Goal: Task Accomplishment & Management: Use online tool/utility

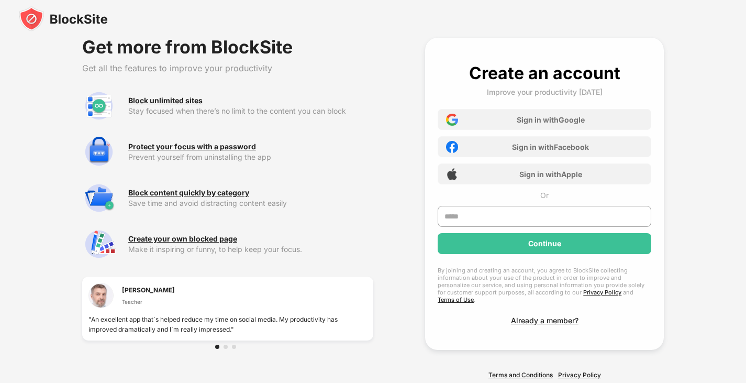
click at [85, 23] on img at bounding box center [63, 18] width 89 height 25
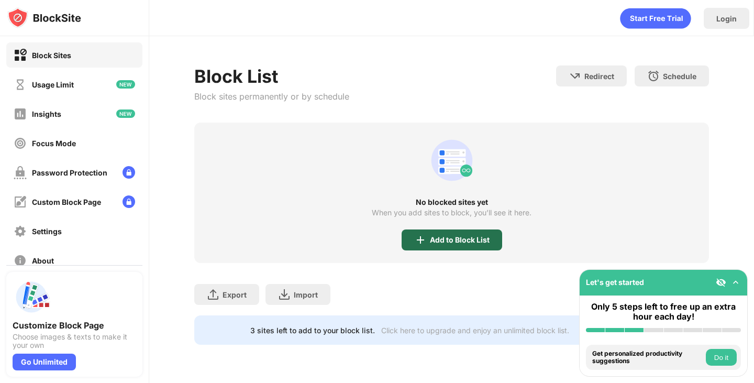
click at [437, 232] on div "Add to Block List" at bounding box center [452, 239] width 101 height 21
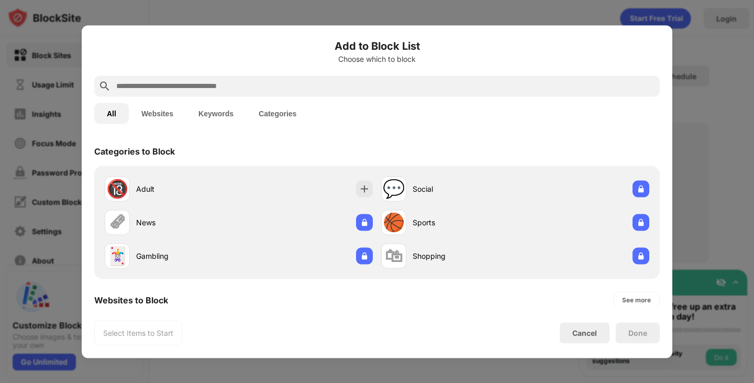
click at [270, 88] on input "text" at bounding box center [385, 86] width 540 height 13
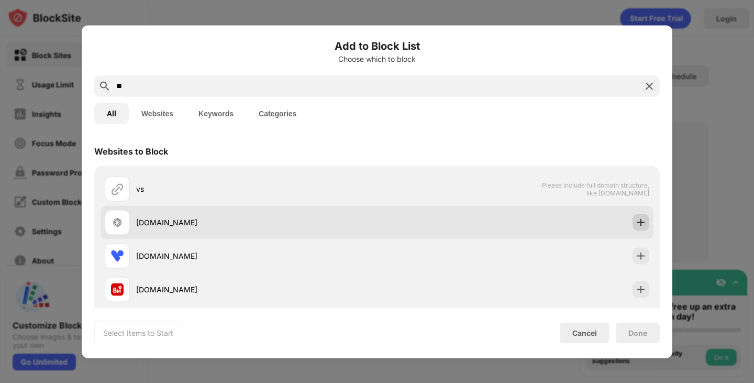
type input "**"
click at [636, 221] on img at bounding box center [641, 222] width 10 height 10
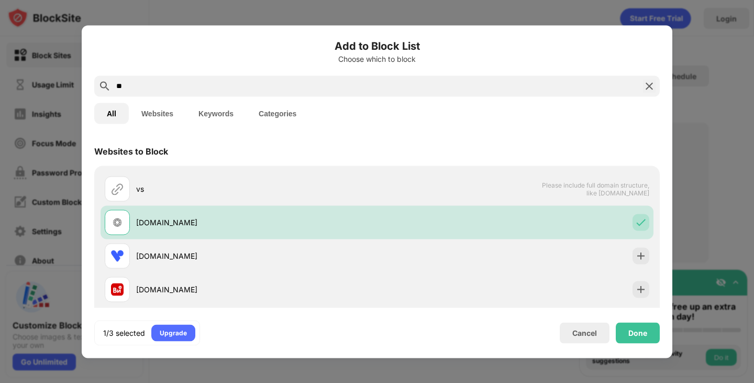
click at [635, 326] on div "Done" at bounding box center [638, 332] width 44 height 21
